Goal: Task Accomplishment & Management: Manage account settings

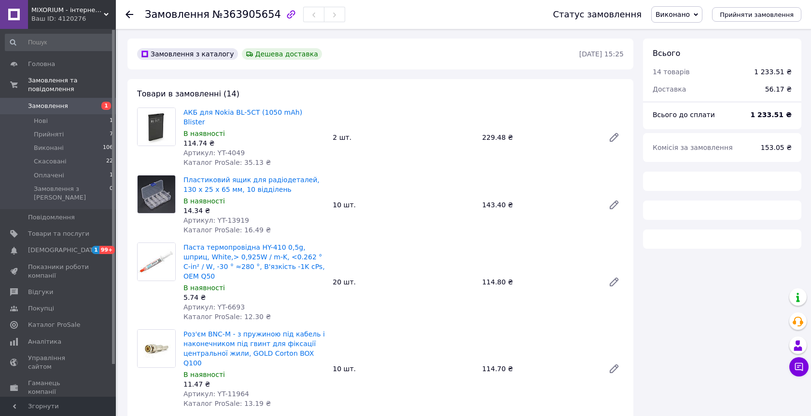
click at [84, 106] on span "Замовлення" at bounding box center [58, 106] width 61 height 9
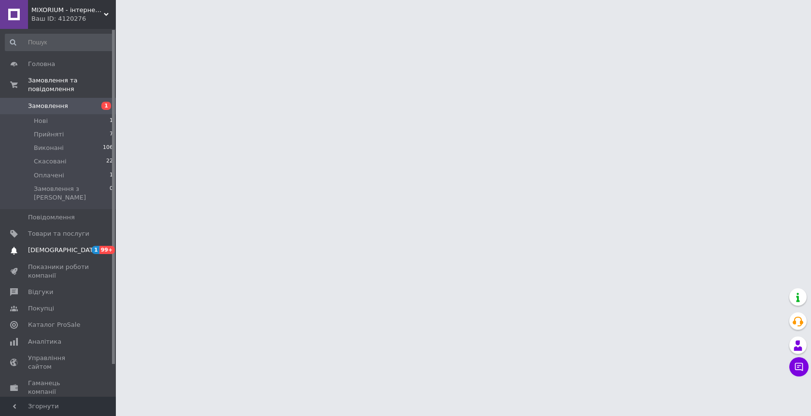
click at [78, 246] on span "[DEMOGRAPHIC_DATA]" at bounding box center [58, 250] width 61 height 9
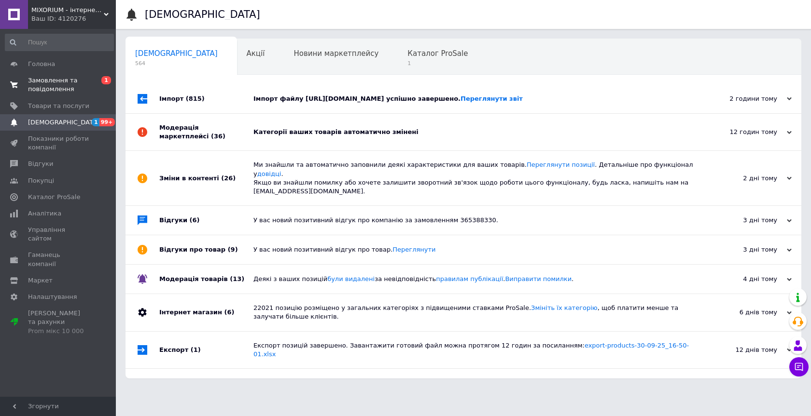
click at [82, 77] on span "Замовлення та повідомлення" at bounding box center [58, 84] width 61 height 17
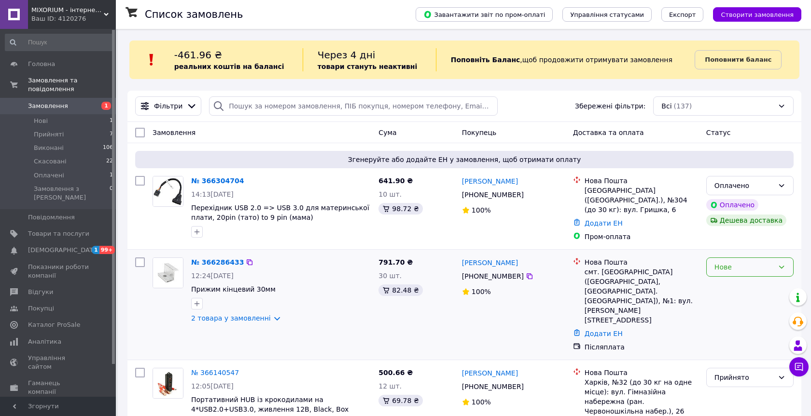
click at [745, 262] on div "Нове" at bounding box center [743, 267] width 59 height 11
click at [721, 280] on li "Прийнято" at bounding box center [750, 283] width 86 height 17
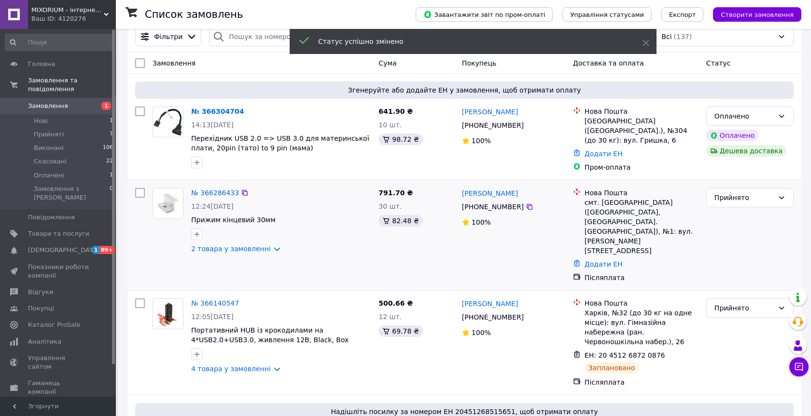
scroll to position [75, 0]
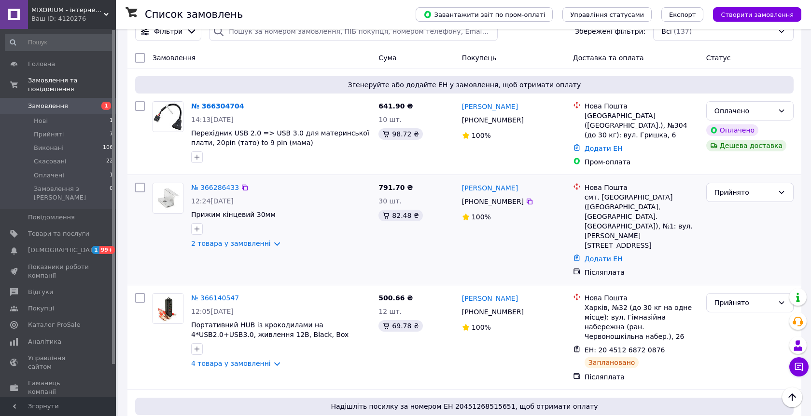
click at [228, 187] on div "№ 366286433" at bounding box center [215, 188] width 50 height 12
click at [228, 184] on link "№ 366286433" at bounding box center [215, 188] width 48 height 8
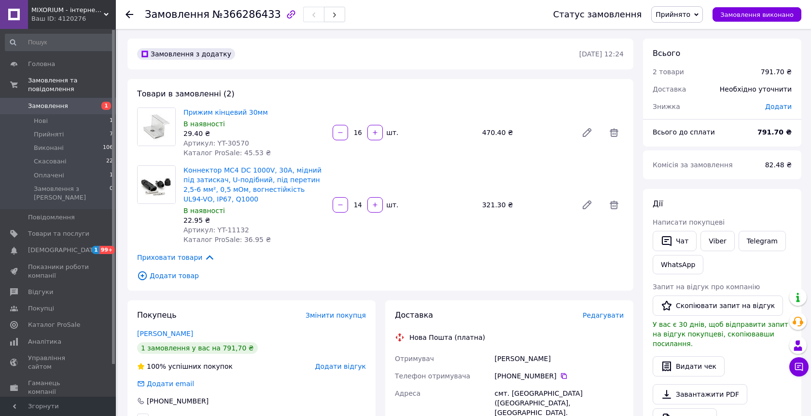
click at [240, 142] on span "Артикул: YT-30570" at bounding box center [216, 143] width 66 height 8
copy span "30570"
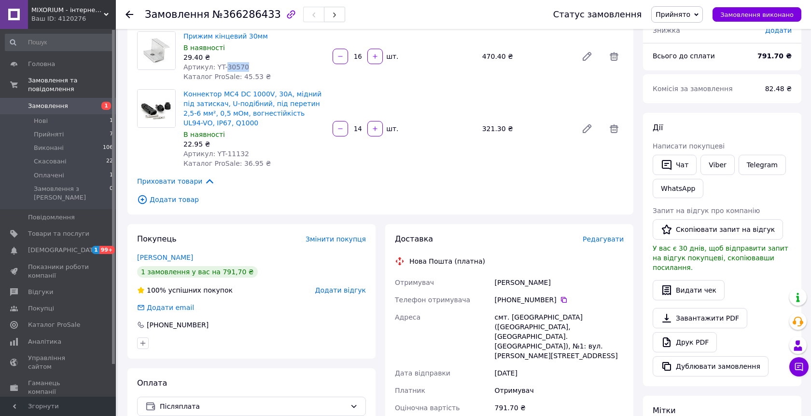
scroll to position [74, 0]
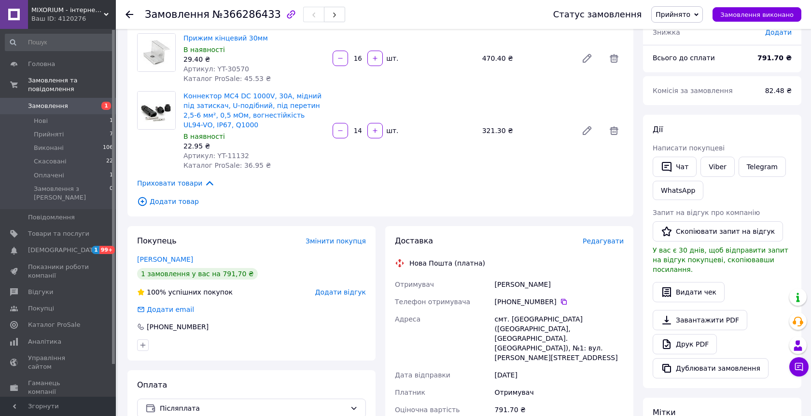
click at [236, 154] on span "Артикул: YT-11132" at bounding box center [216, 156] width 66 height 8
copy span "11132"
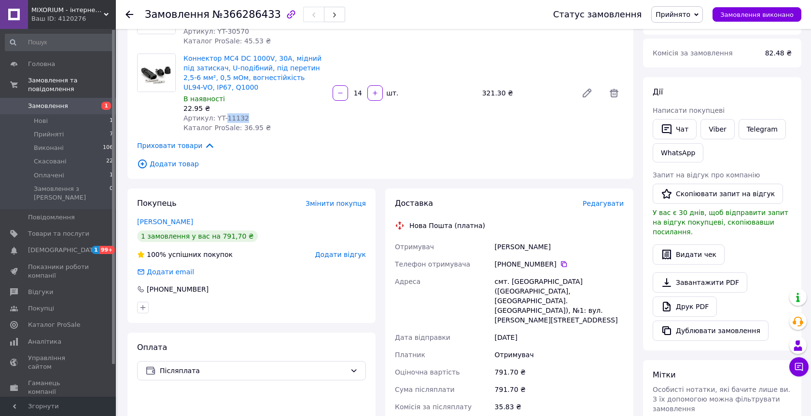
scroll to position [85, 0]
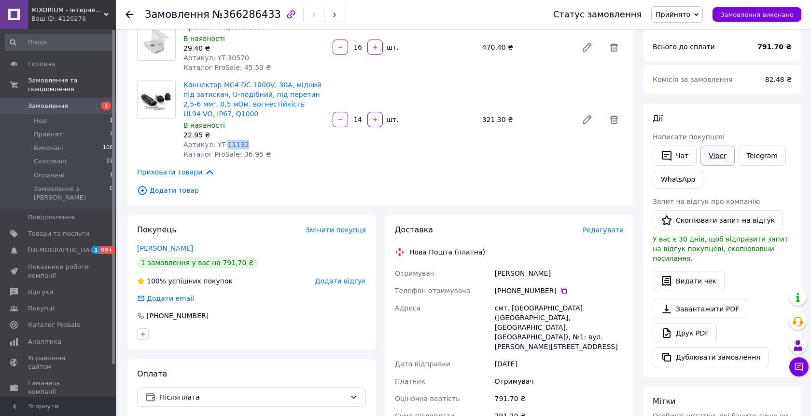
click at [713, 153] on link "Viber" at bounding box center [717, 156] width 34 height 20
click at [760, 153] on link "Telegram" at bounding box center [761, 156] width 47 height 20
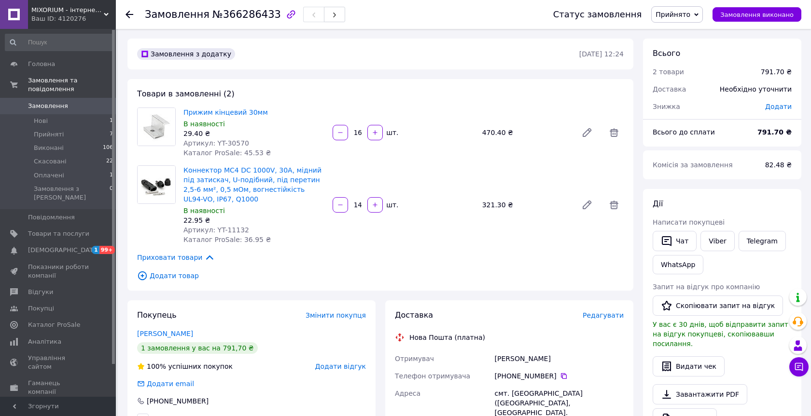
scroll to position [85, 0]
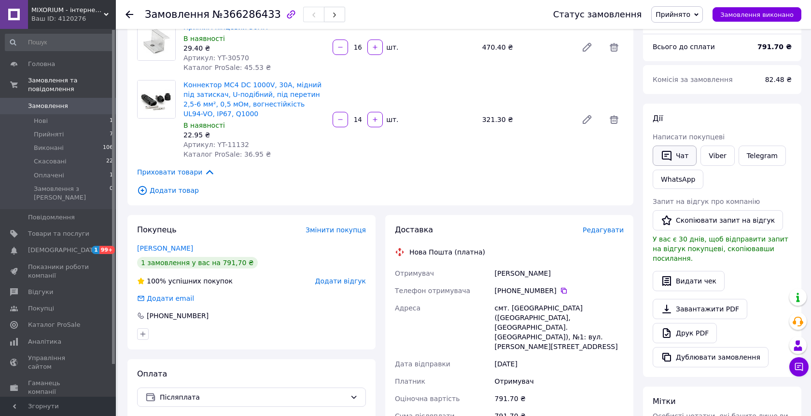
click at [671, 152] on icon "button" at bounding box center [667, 156] width 12 height 12
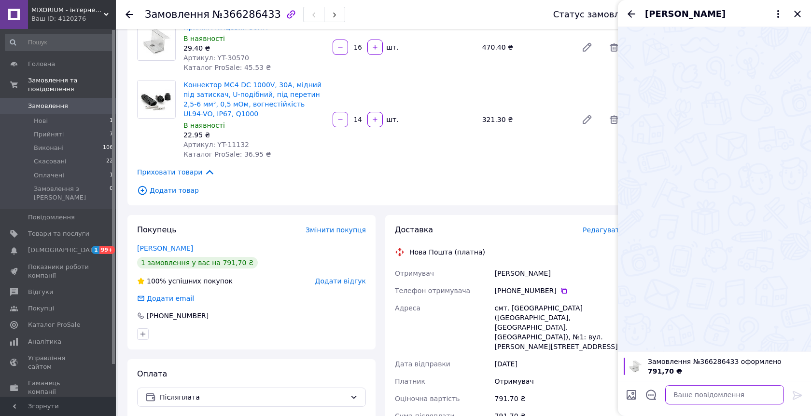
click at [675, 396] on textarea at bounding box center [724, 395] width 119 height 19
type textarea "L"
type textarea "Добрий день"
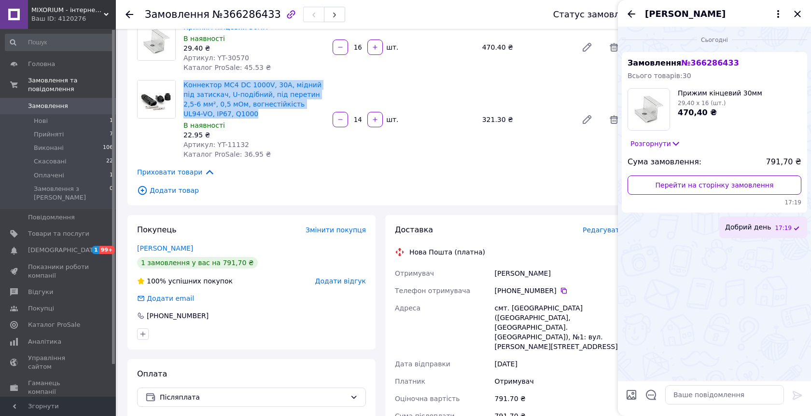
drag, startPoint x: 239, startPoint y: 116, endPoint x: 179, endPoint y: 81, distance: 69.9
click at [179, 81] on div "Коннектор MC4 DC 1000V, 30A, мідний під затискач, U-подібний, під перетин 2,5-6…" at bounding box center [380, 119] width 494 height 79
copy div "Коннектор MC4 DC 1000V, 30A, мідний під затискач, U-подібний, під перетин 2,5-6…"
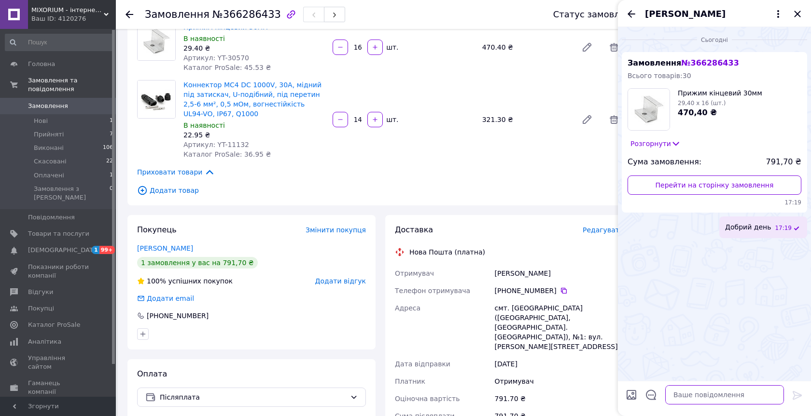
click at [681, 388] on textarea at bounding box center [724, 395] width 119 height 19
paste textarea "Коннектор MC4 DC 1000V, 30A, мідний під затискач, U-подібний, під перетин 2,5-6…"
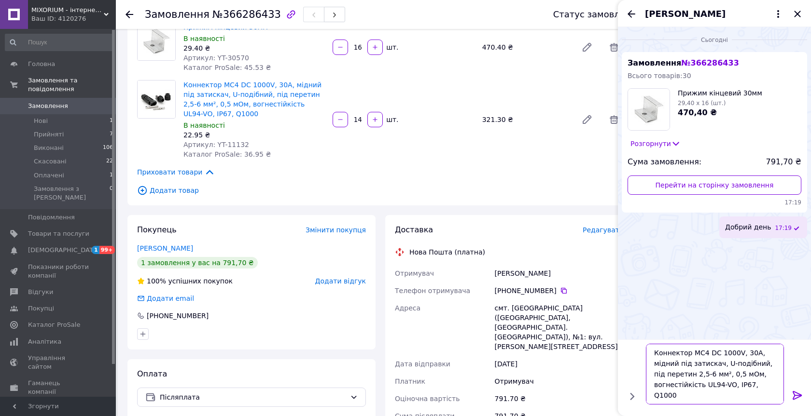
scroll to position [0, 0]
click at [655, 362] on textarea "Коннектор MC4 DC 1000V, 30A, мідний під затискач, U-подібний, під перетин 2,5-6…" at bounding box center [715, 374] width 138 height 61
click at [693, 397] on textarea "На жаль "Коннектор MC4 DC 1000V, 30A, мідний під затискач, U-подібний, під пере…" at bounding box center [715, 374] width 138 height 61
type textarea "На жаль "Коннектор MC4 DC 1000V, 30A, мідний під затискач, U-подібний, під пере…"
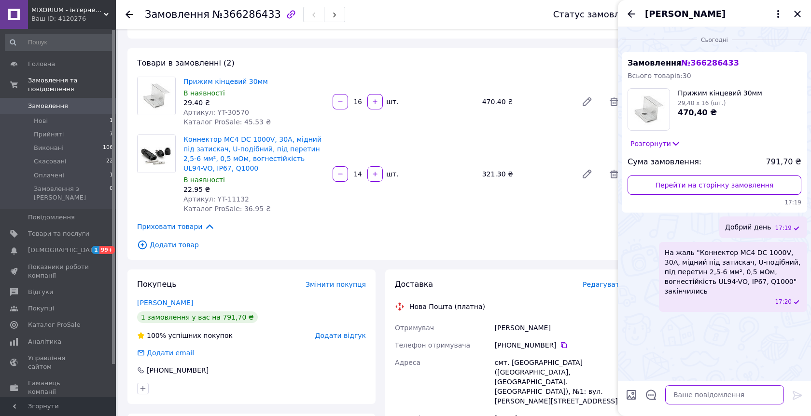
scroll to position [25, 0]
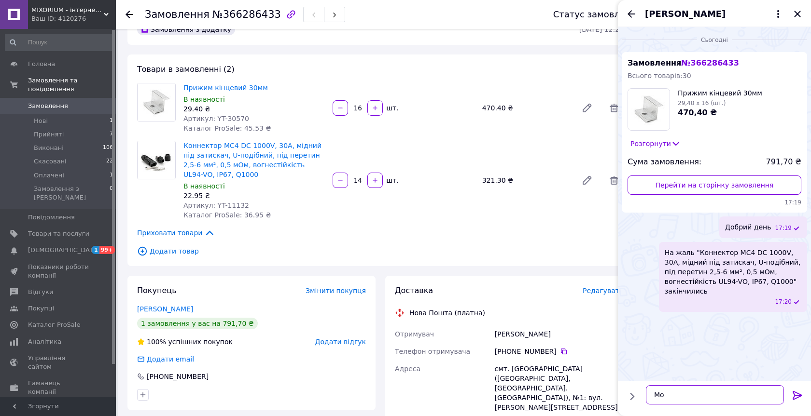
type textarea "М"
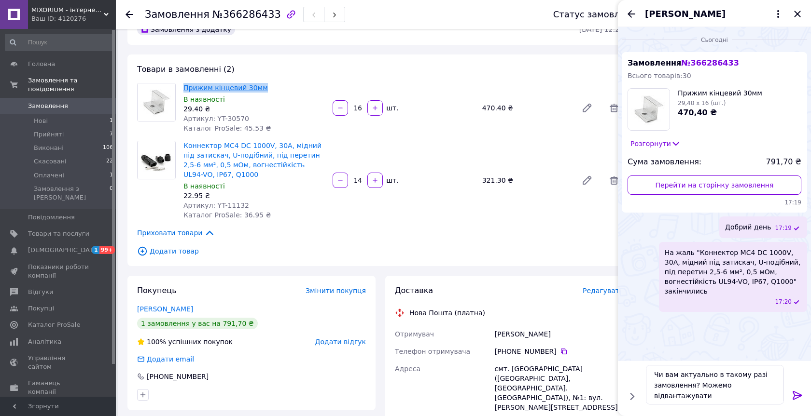
drag, startPoint x: 280, startPoint y: 87, endPoint x: 185, endPoint y: 89, distance: 95.6
click at [185, 89] on span "Прижим кiнцевий 30мм" at bounding box center [253, 88] width 141 height 10
copy link "Прижим кiнцевий 30мм"
click at [744, 397] on textarea "Чи вам актуально в такому разі замовлення? Можемо відвантажувати" at bounding box center [715, 385] width 138 height 40
paste textarea "Прижим кiнцевий 30мм"
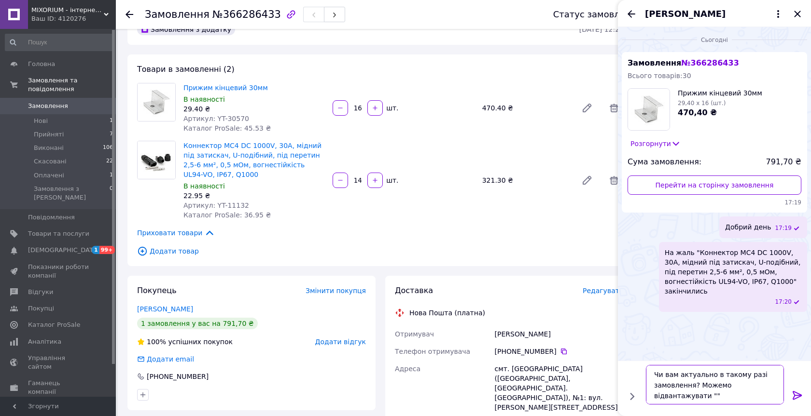
paste textarea "Прижим кiнцевий 30мм"
type textarea "Чи вам актуально в такому разі замовлення? Можемо відвантажувати "Прижим кiнцев…"
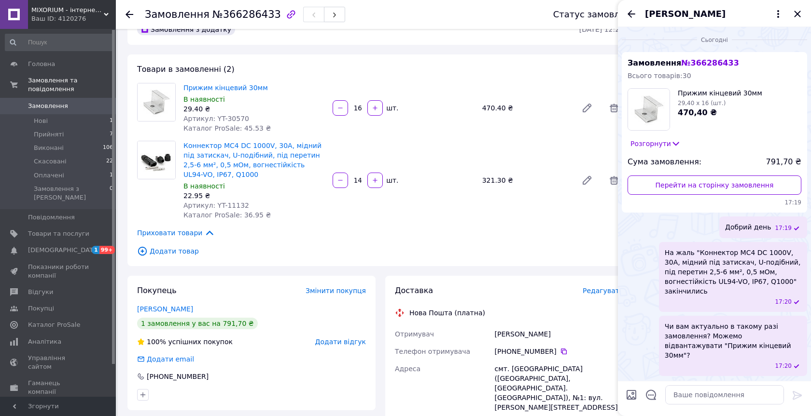
click at [58, 108] on span "Замовлення" at bounding box center [48, 106] width 40 height 9
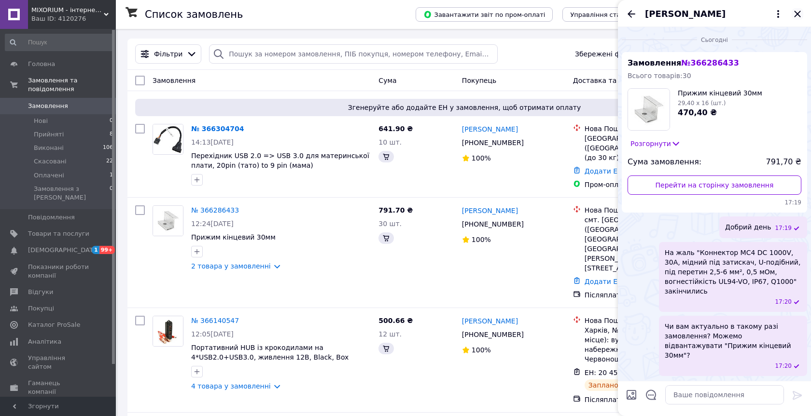
click at [796, 13] on icon "Закрити" at bounding box center [797, 14] width 6 height 6
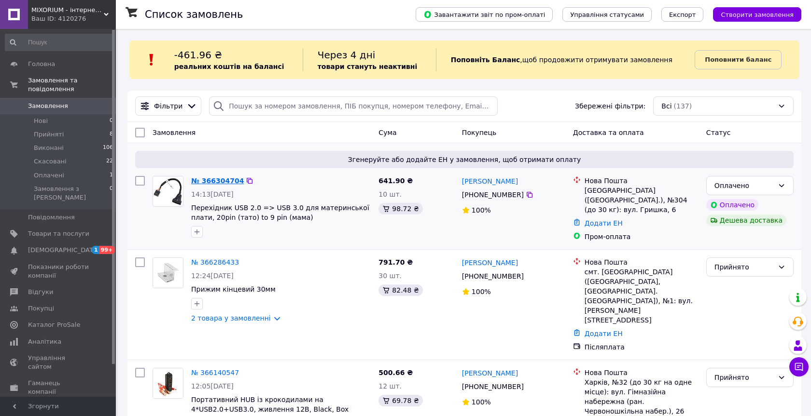
click at [208, 181] on link "№ 366304704" at bounding box center [217, 181] width 53 height 8
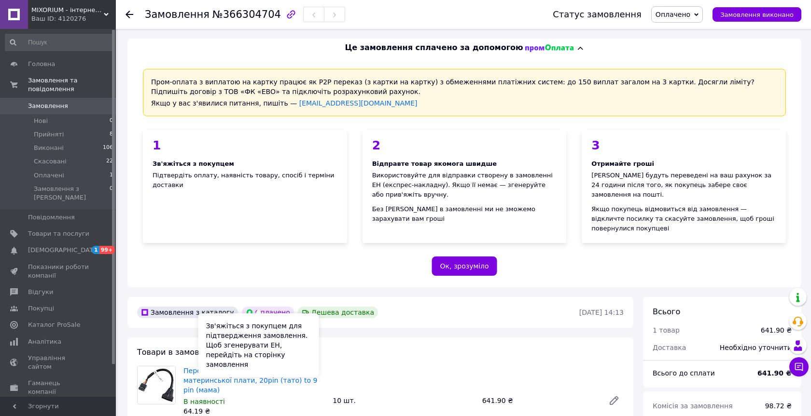
scroll to position [135, 0]
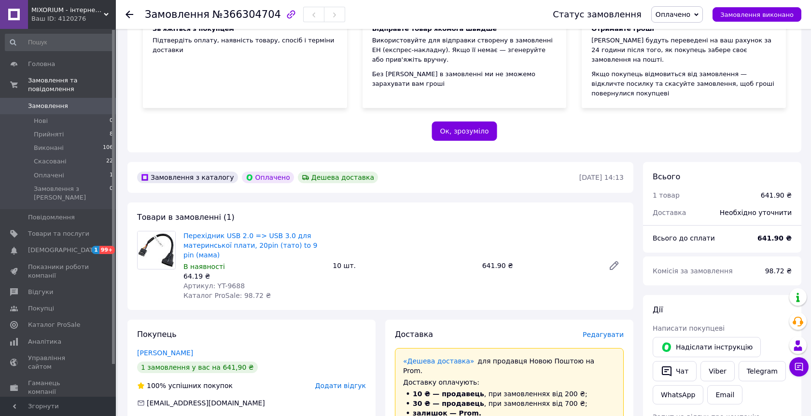
click at [234, 282] on span "Артикул: YT-9688" at bounding box center [213, 286] width 61 height 8
copy span "9688"
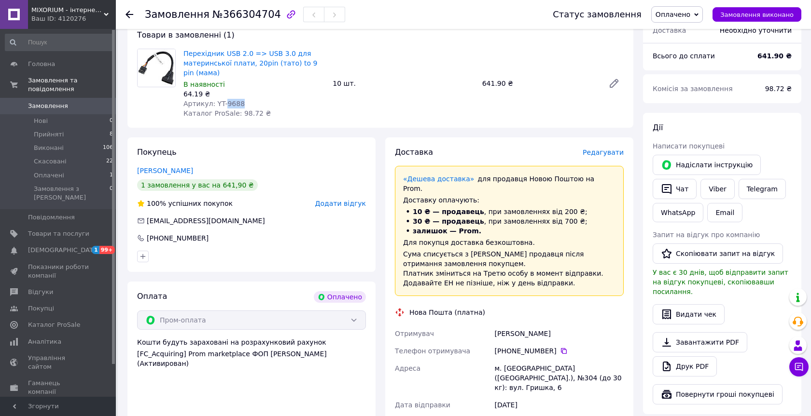
scroll to position [466, 0]
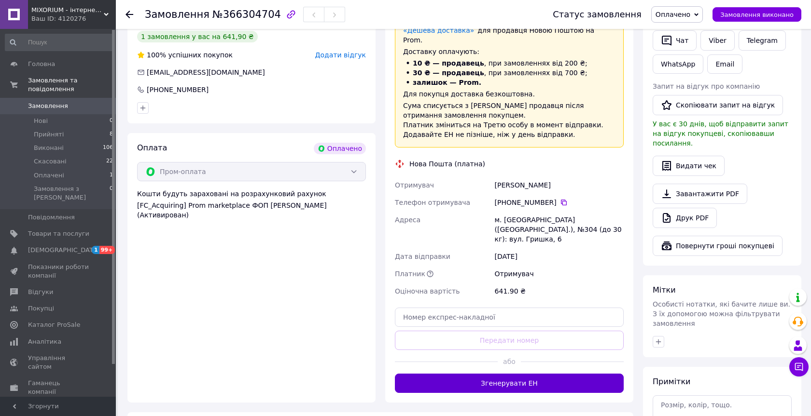
click at [500, 374] on button "Згенерувати ЕН" at bounding box center [509, 383] width 229 height 19
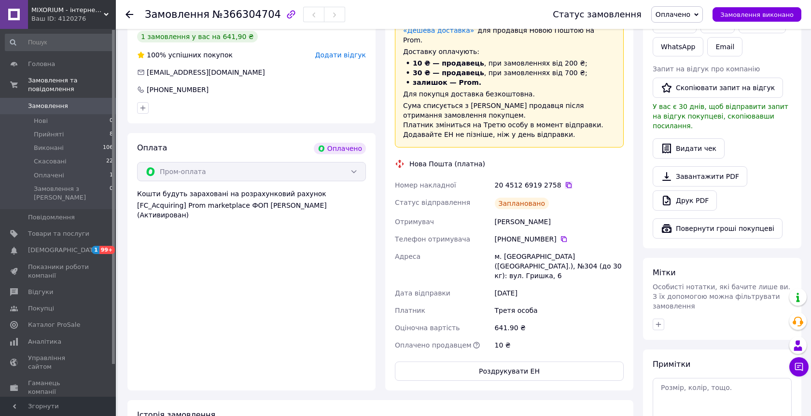
scroll to position [441, 0]
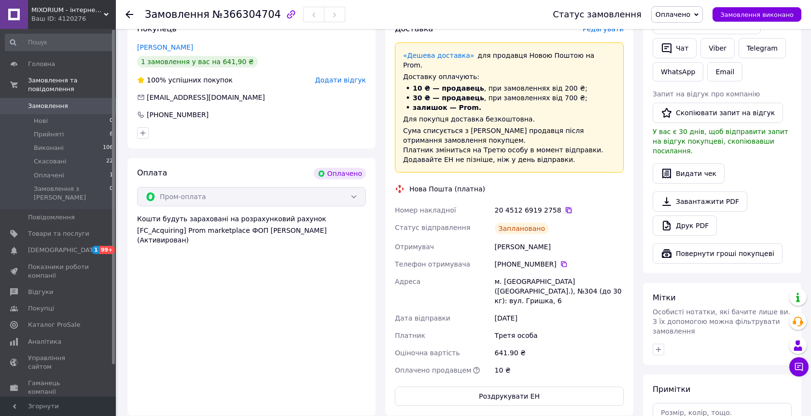
click at [565, 207] on icon at bounding box center [569, 211] width 8 height 8
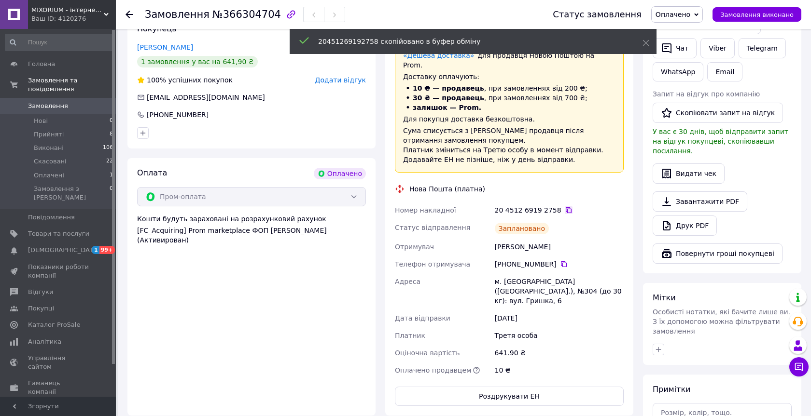
click at [565, 207] on icon at bounding box center [569, 211] width 8 height 8
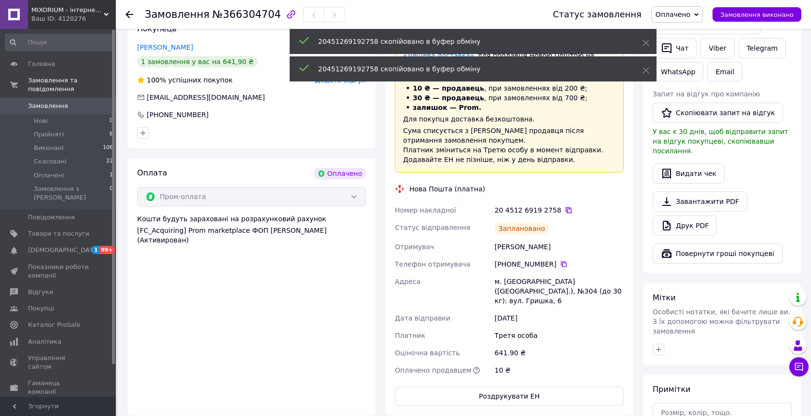
click at [565, 207] on icon at bounding box center [569, 211] width 8 height 8
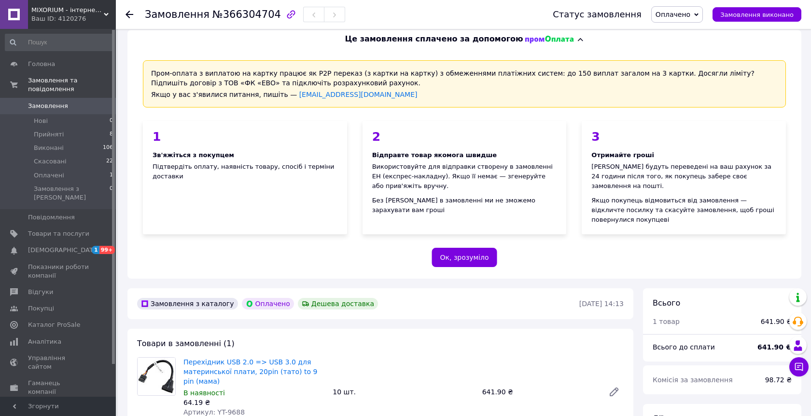
scroll to position [8, 0]
click at [677, 17] on span "Оплачено" at bounding box center [672, 15] width 35 height 8
click at [679, 37] on li "Прийнято" at bounding box center [676, 34] width 51 height 14
click at [79, 246] on span "[DEMOGRAPHIC_DATA]" at bounding box center [58, 250] width 61 height 9
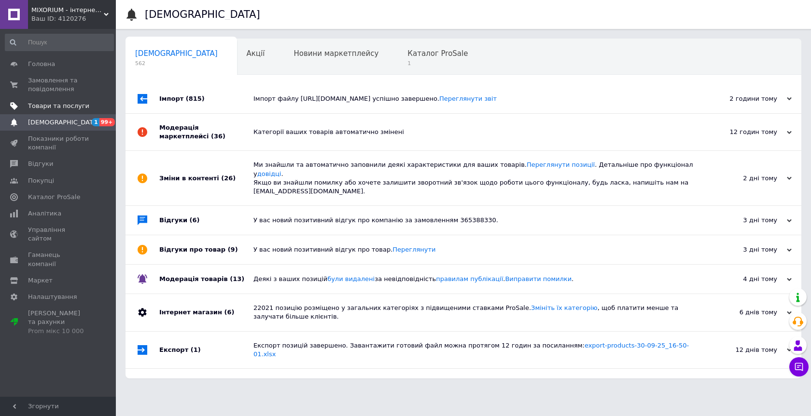
click at [61, 107] on span "Товари та послуги" at bounding box center [58, 106] width 61 height 9
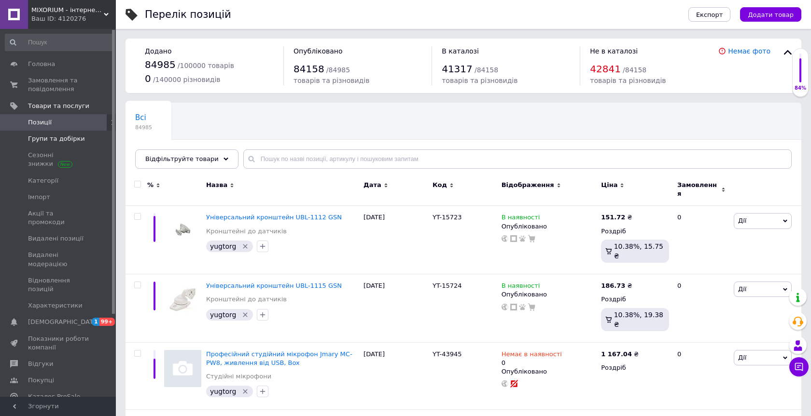
click at [74, 134] on link "Групи та добірки" at bounding box center [59, 139] width 119 height 16
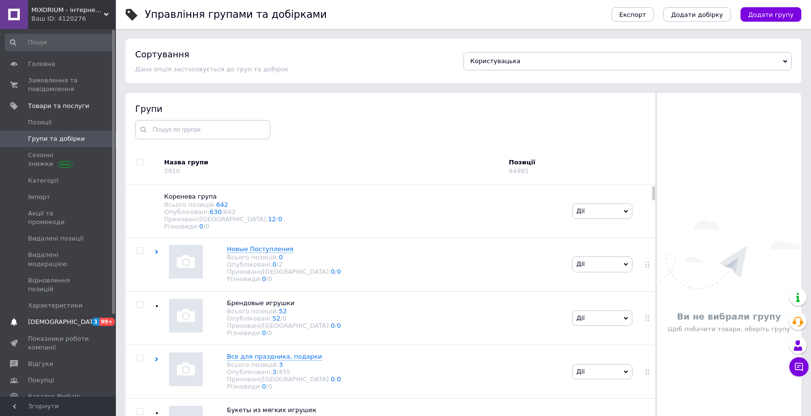
click at [67, 319] on link "[DEMOGRAPHIC_DATA] 1 99+" at bounding box center [59, 322] width 119 height 16
